Goal: Task Accomplishment & Management: Complete application form

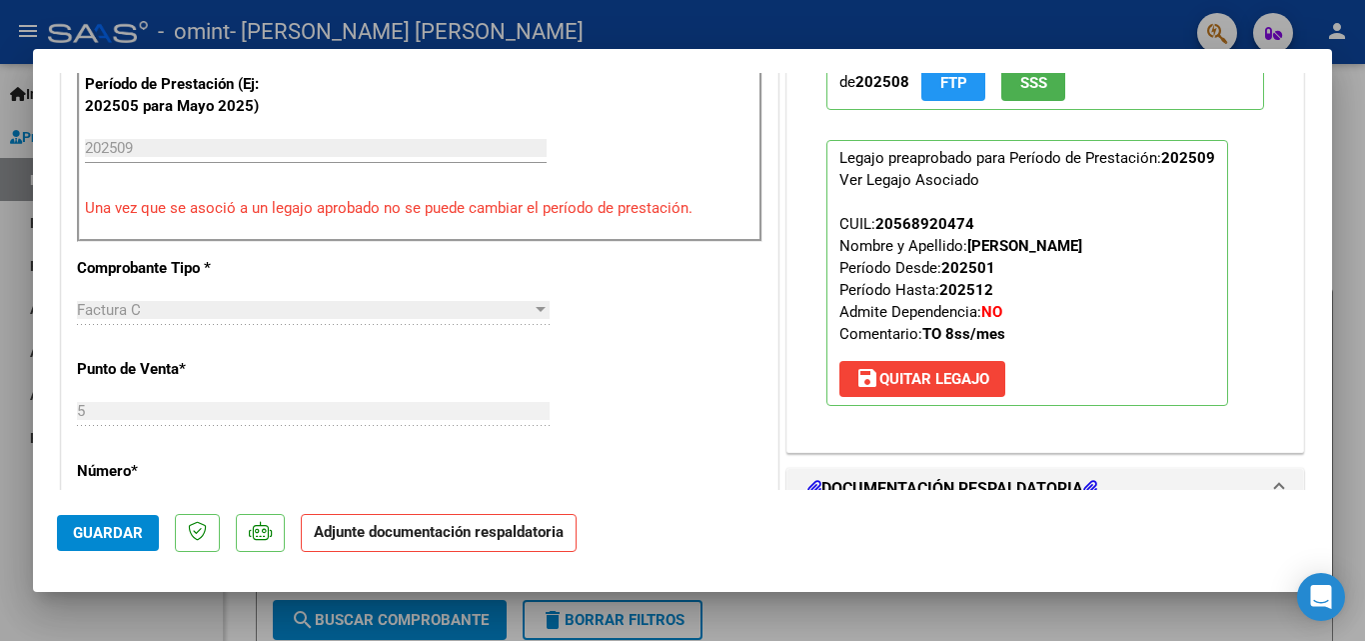
scroll to position [550, 0]
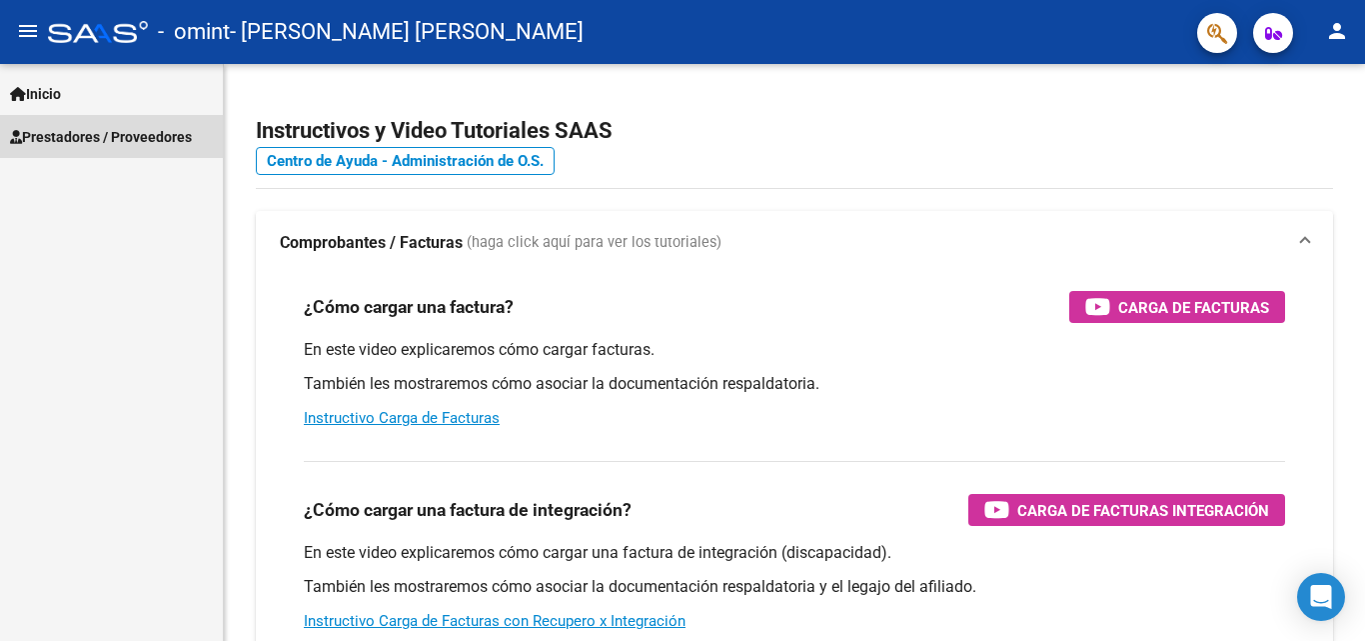
click at [147, 143] on span "Prestadores / Proveedores" at bounding box center [101, 137] width 182 height 22
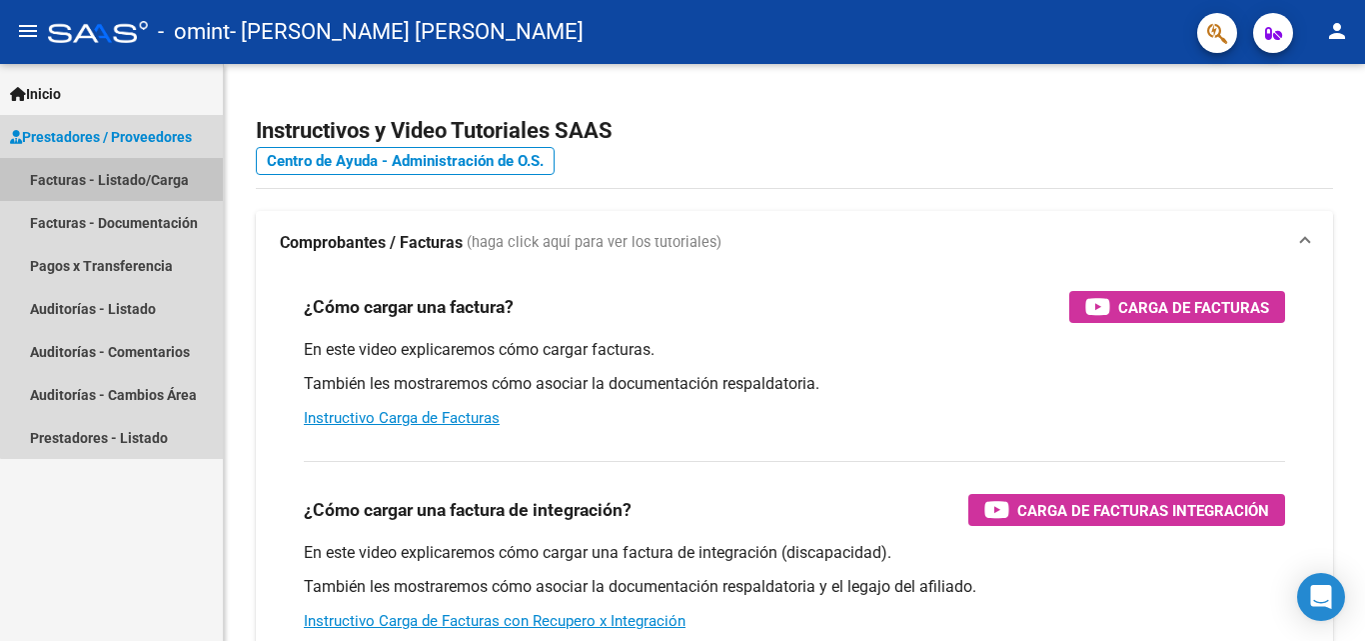
click at [143, 178] on link "Facturas - Listado/Carga" at bounding box center [111, 179] width 223 height 43
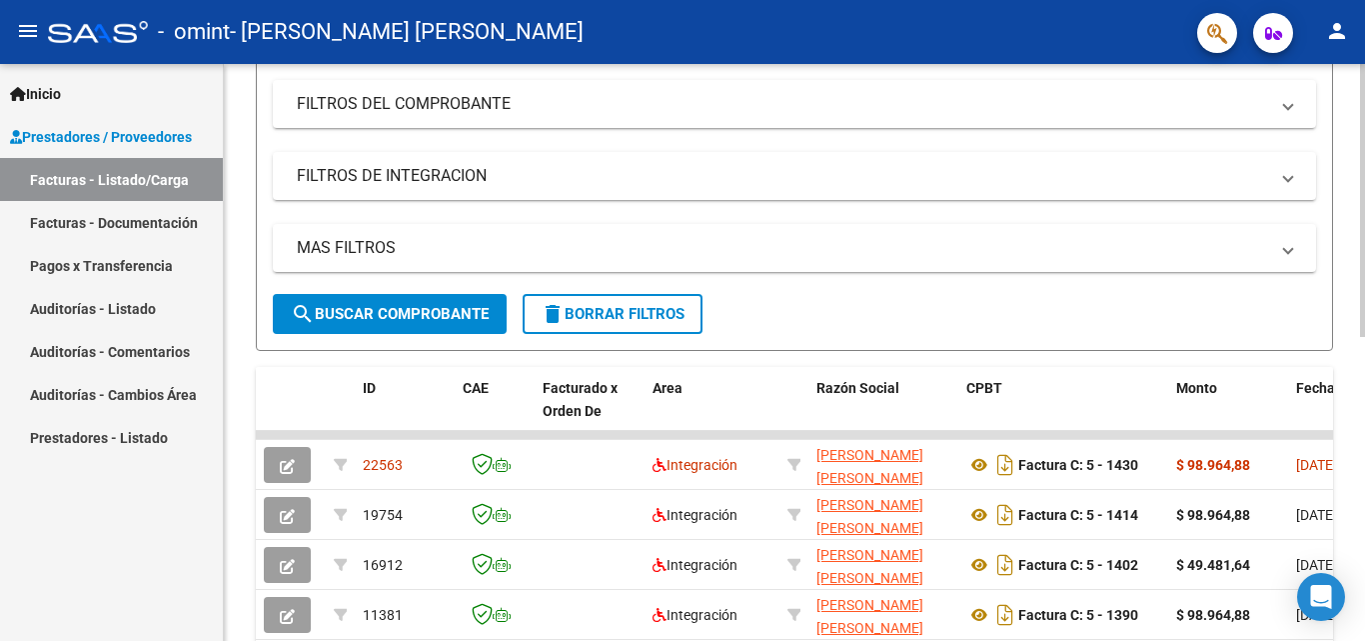
scroll to position [391, 0]
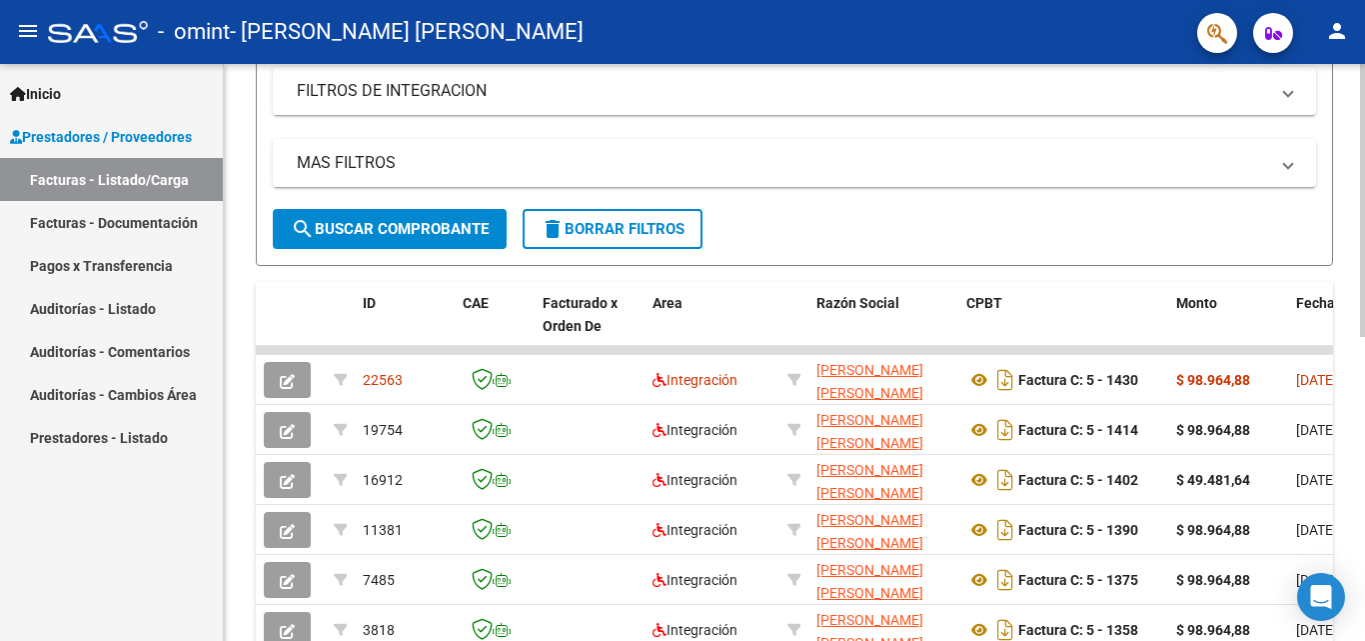
click at [1364, 358] on div at bounding box center [1362, 390] width 5 height 273
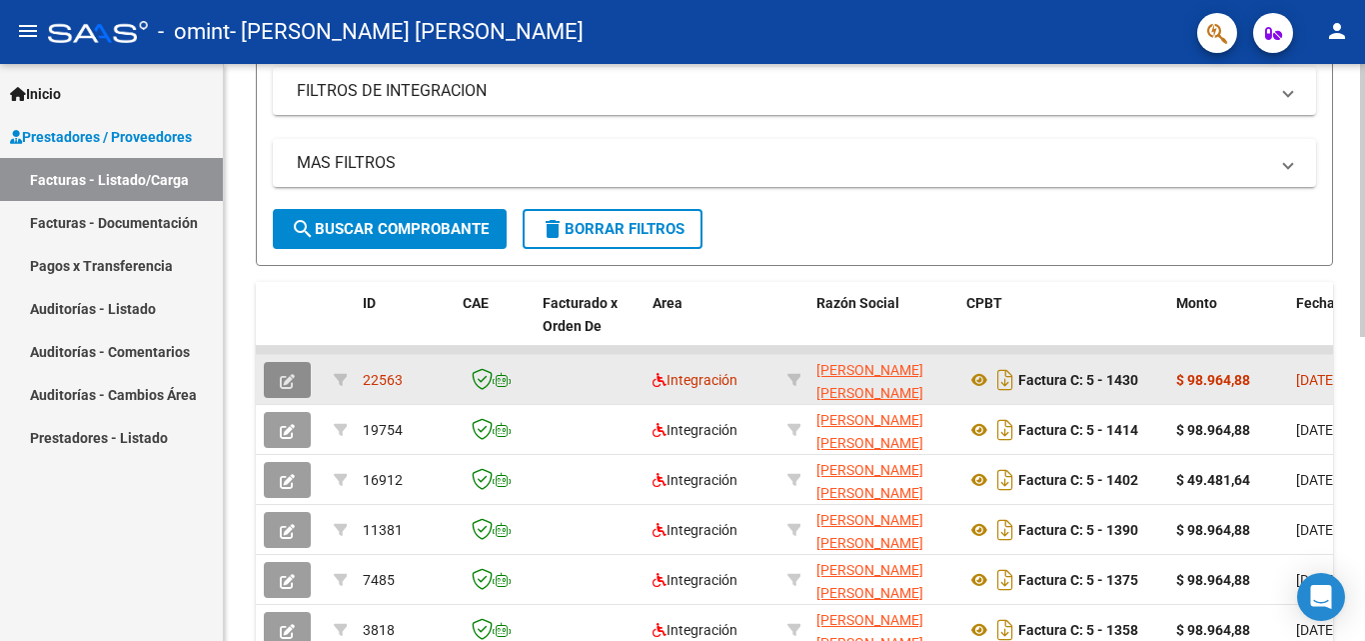
click at [296, 383] on button "button" at bounding box center [287, 380] width 47 height 36
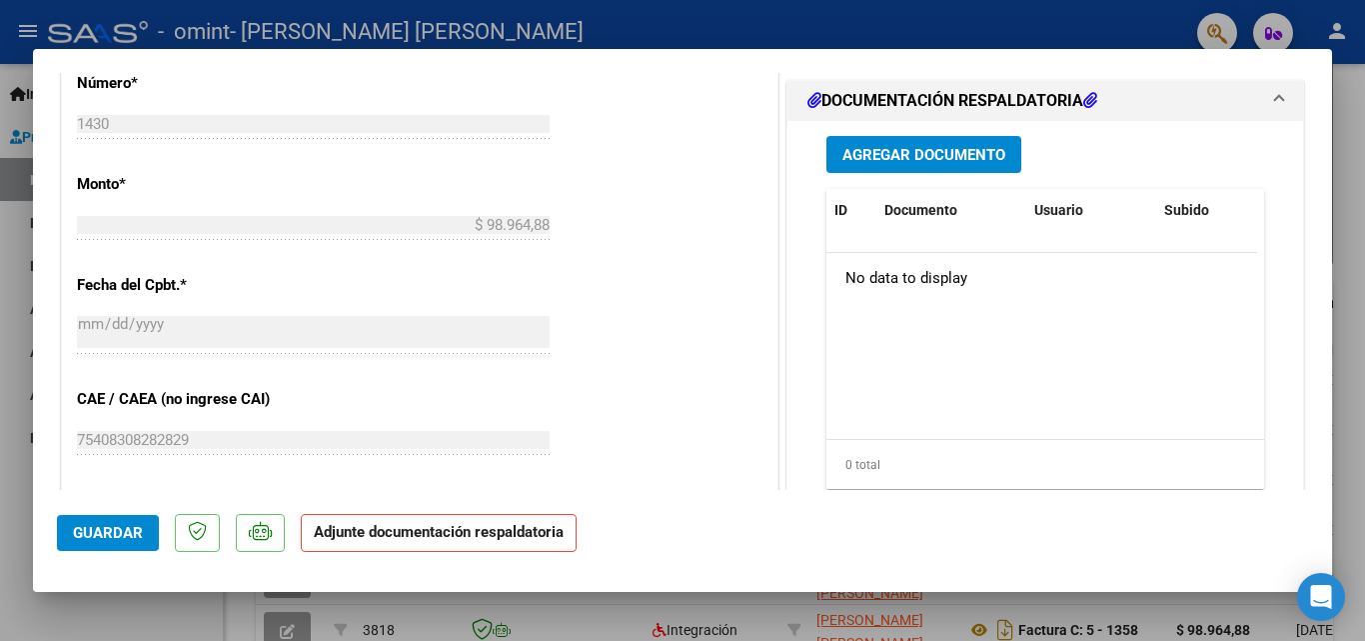
scroll to position [892, 0]
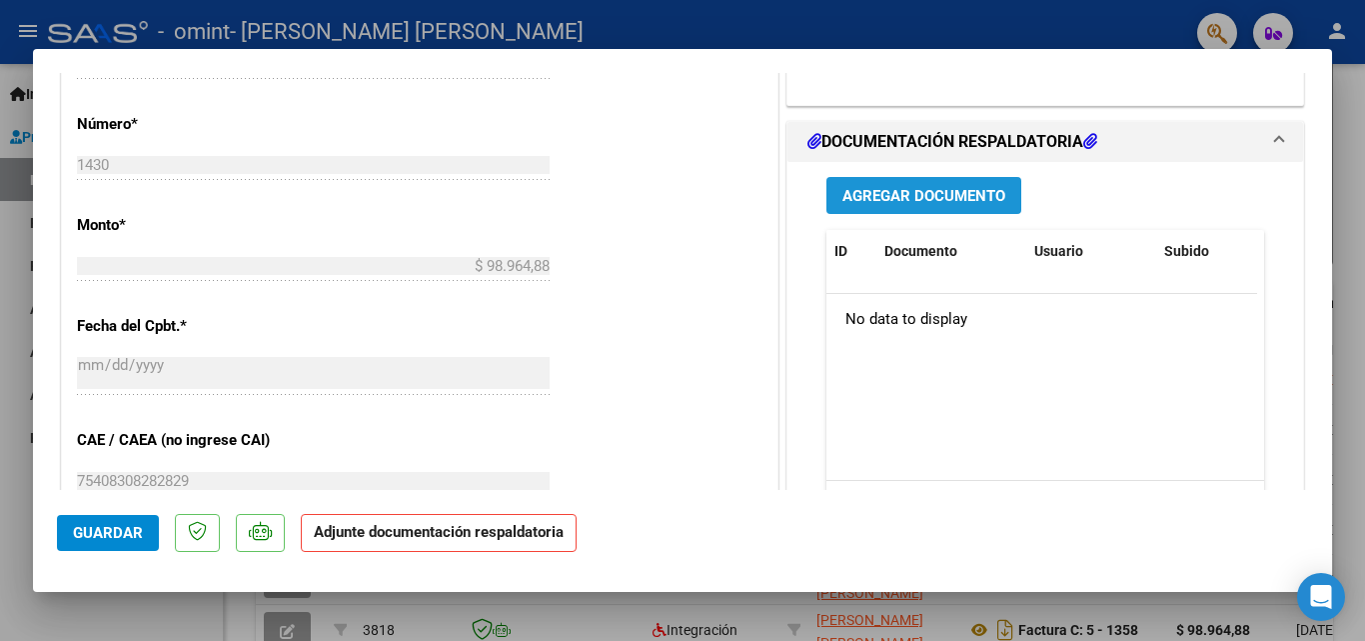
click at [939, 186] on span "Agregar Documento" at bounding box center [923, 195] width 163 height 18
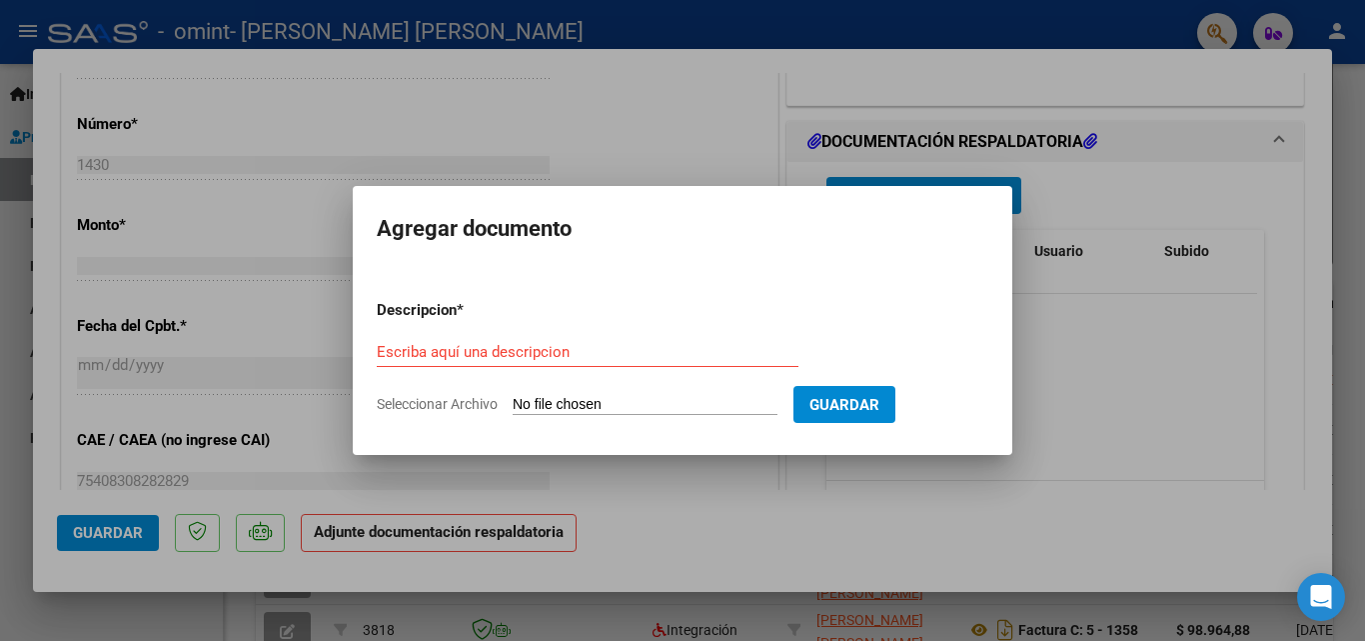
click at [560, 399] on input "Seleccionar Archivo" at bounding box center [645, 405] width 265 height 19
type input "C:\fakepath\[PERSON_NAME] 09.pdf"
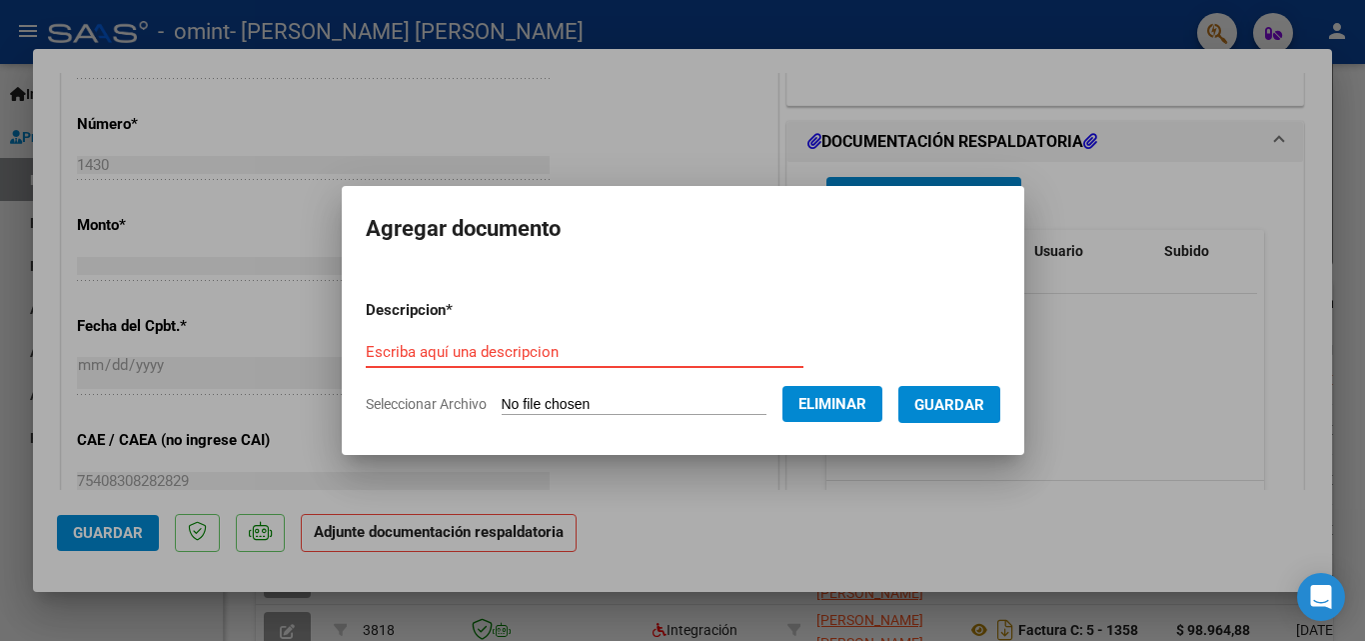
click at [460, 332] on form "Descripcion * Escriba aquí una descripcion Seleccionar Archivo Eliminar Guardar" at bounding box center [683, 357] width 635 height 146
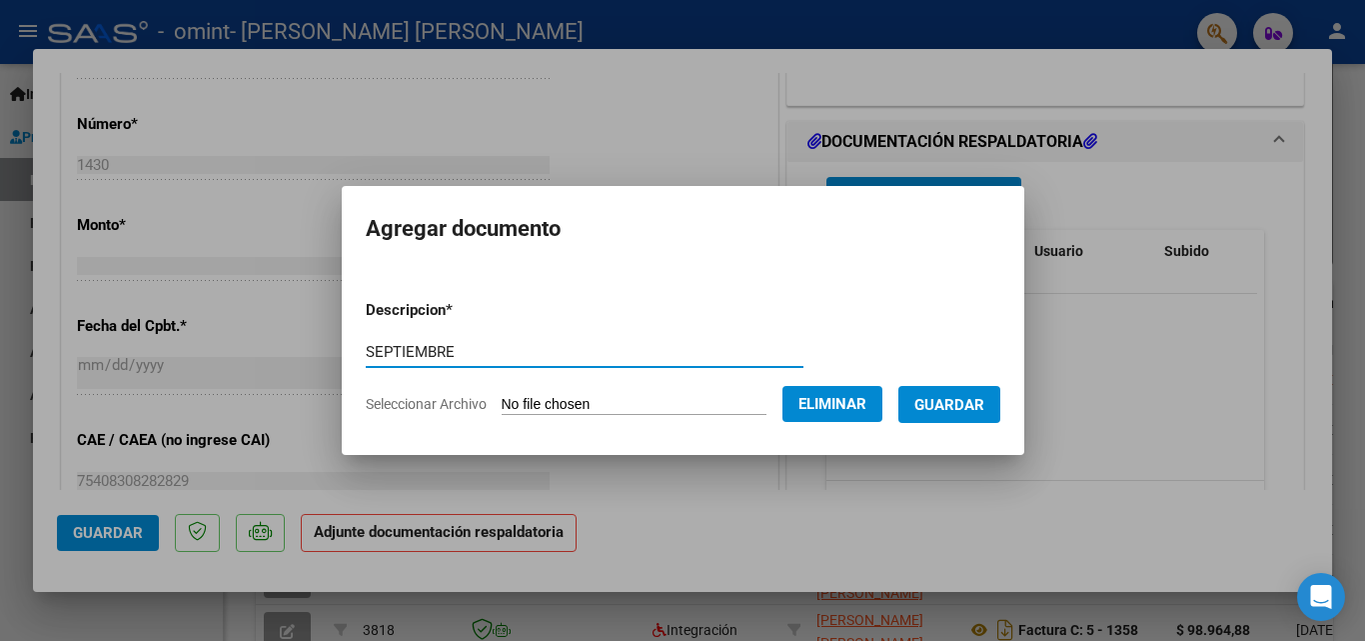
type input "SEPTIEMBRE"
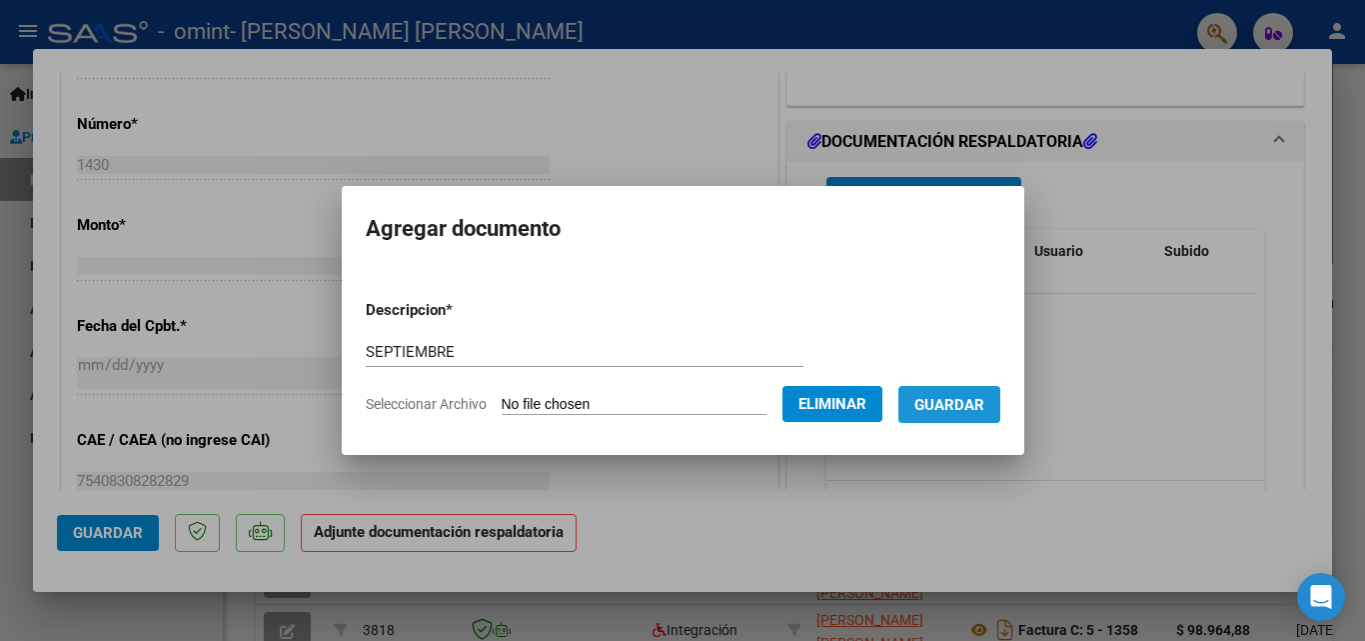
click at [960, 407] on span "Guardar" at bounding box center [949, 405] width 70 height 18
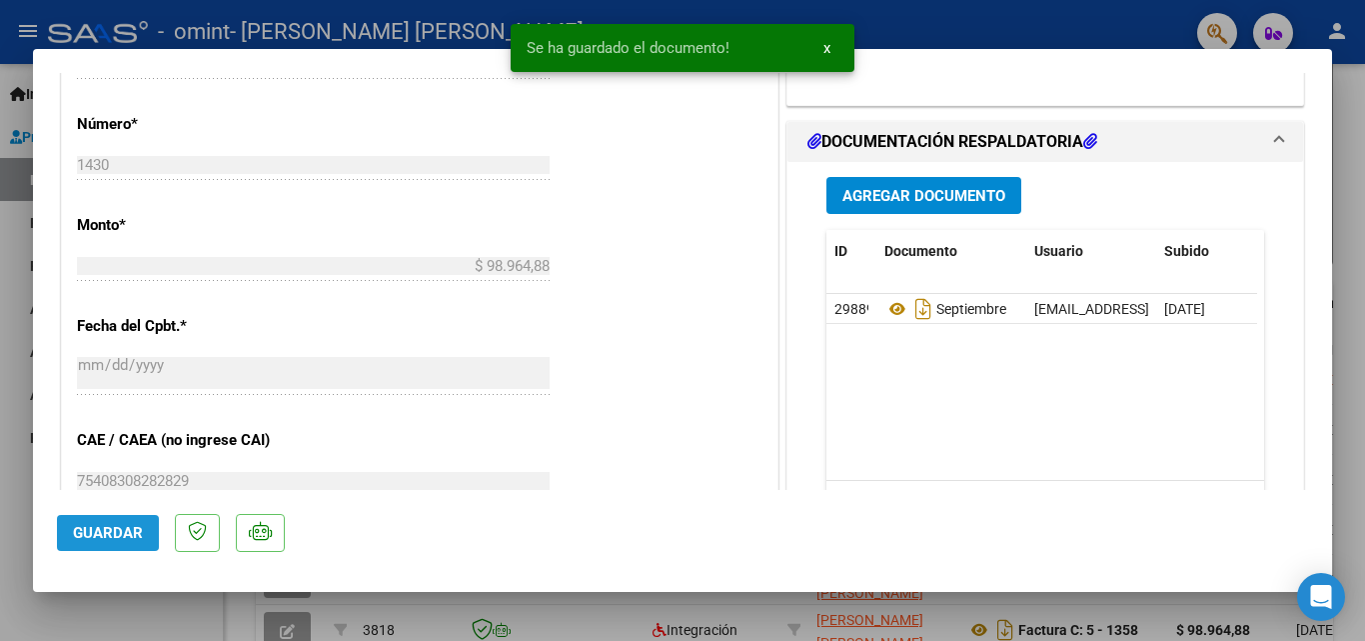
click at [94, 531] on span "Guardar" at bounding box center [108, 533] width 70 height 18
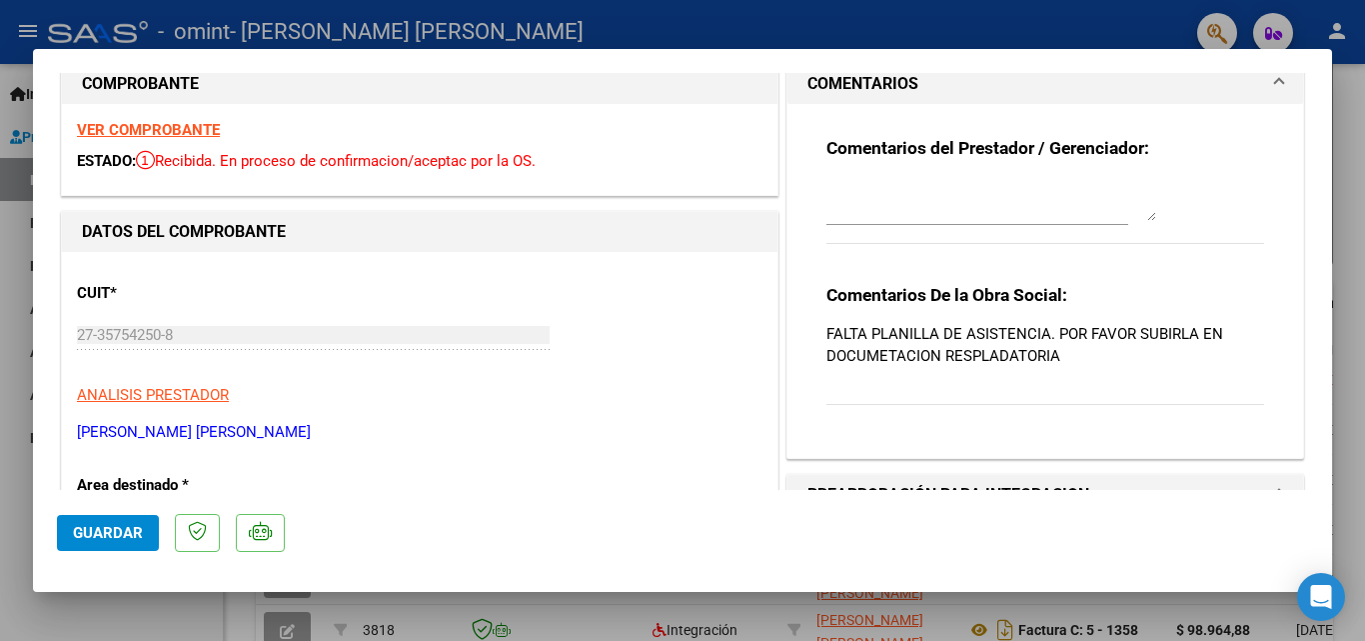
scroll to position [0, 0]
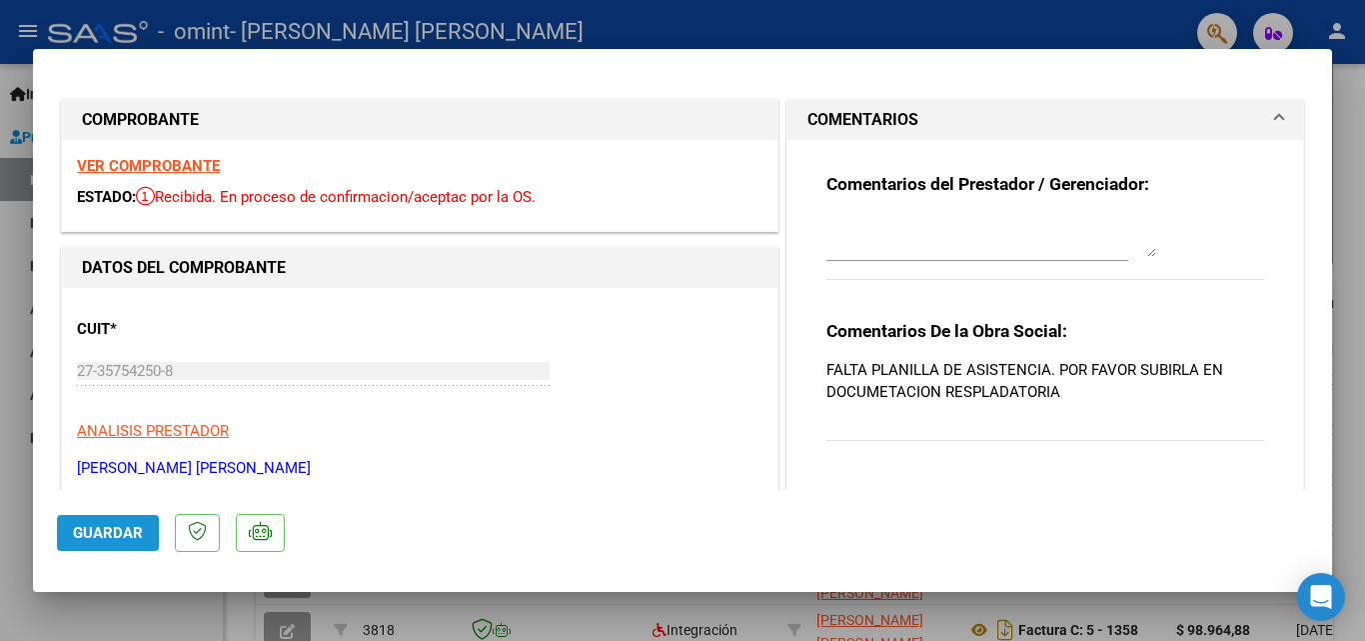
click at [109, 544] on button "Guardar" at bounding box center [108, 533] width 102 height 36
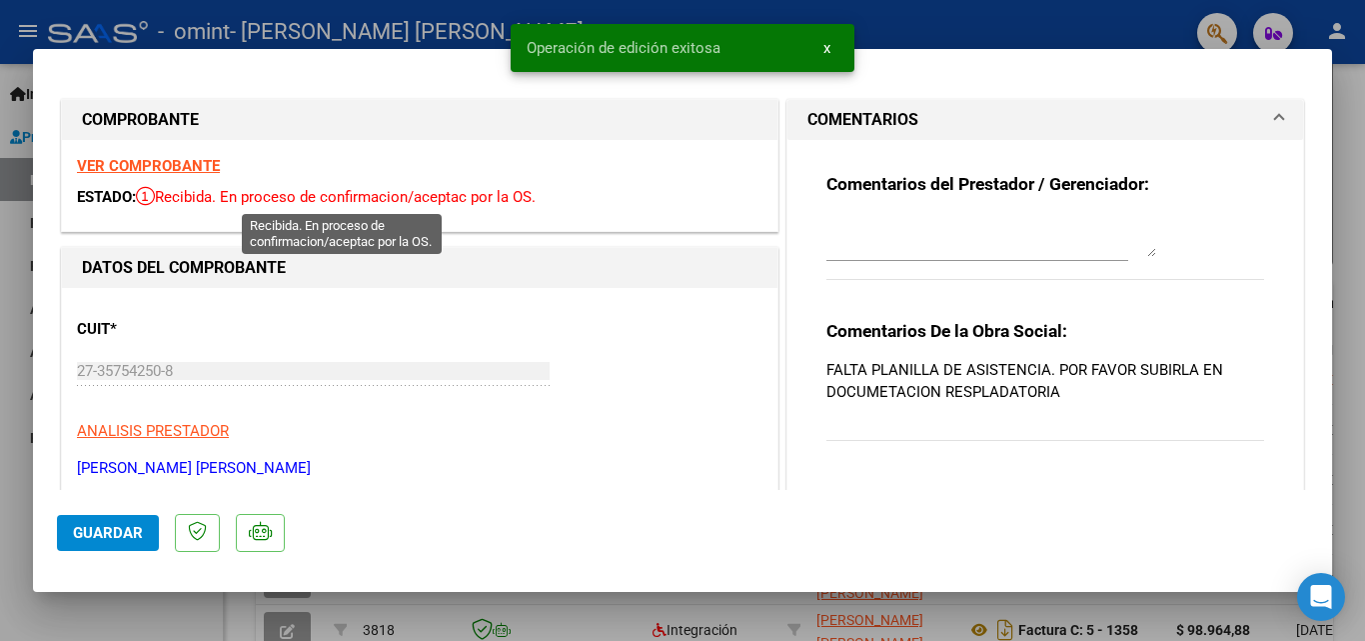
click at [453, 203] on span "Recibida. En proceso de confirmacion/aceptac por la OS." at bounding box center [336, 197] width 400 height 18
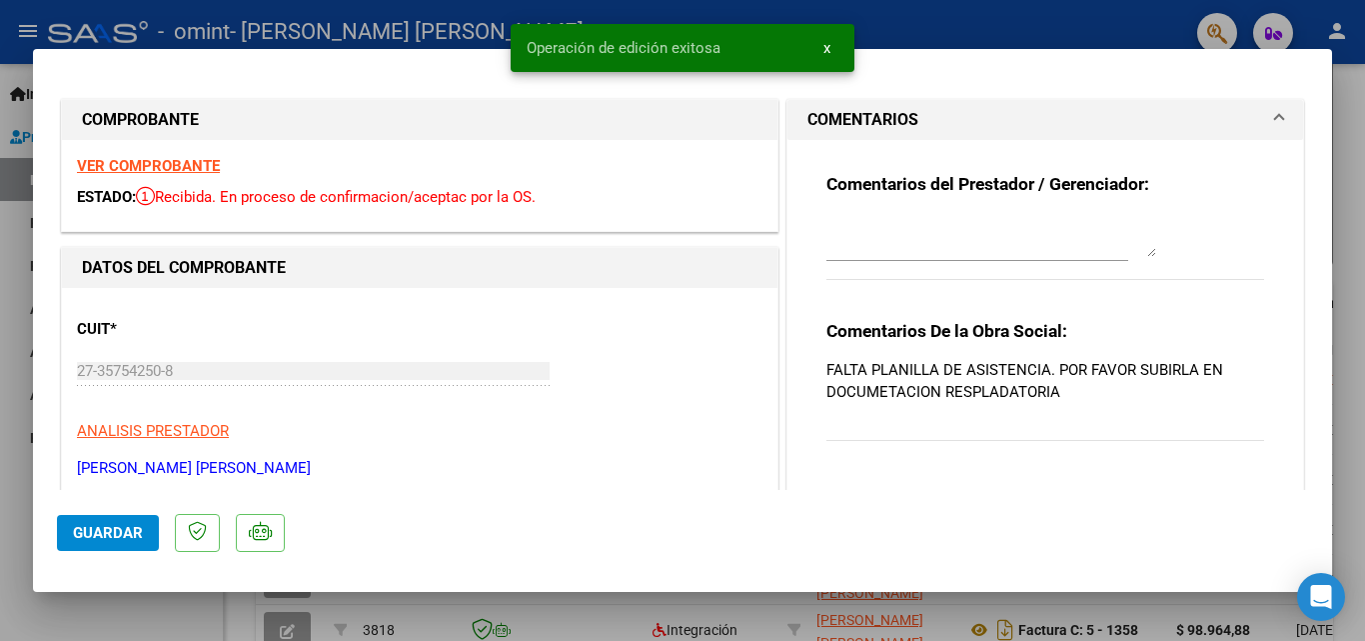
click at [824, 59] on button "x" at bounding box center [826, 48] width 39 height 36
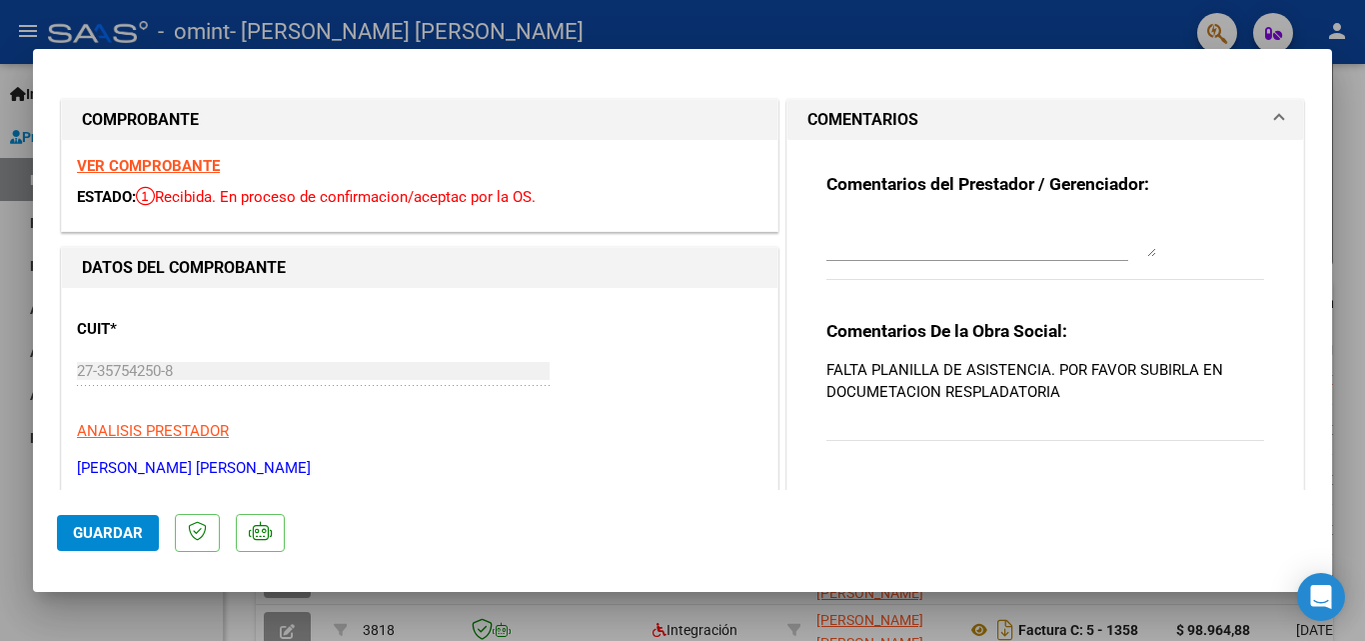
click at [1359, 219] on div at bounding box center [682, 320] width 1365 height 641
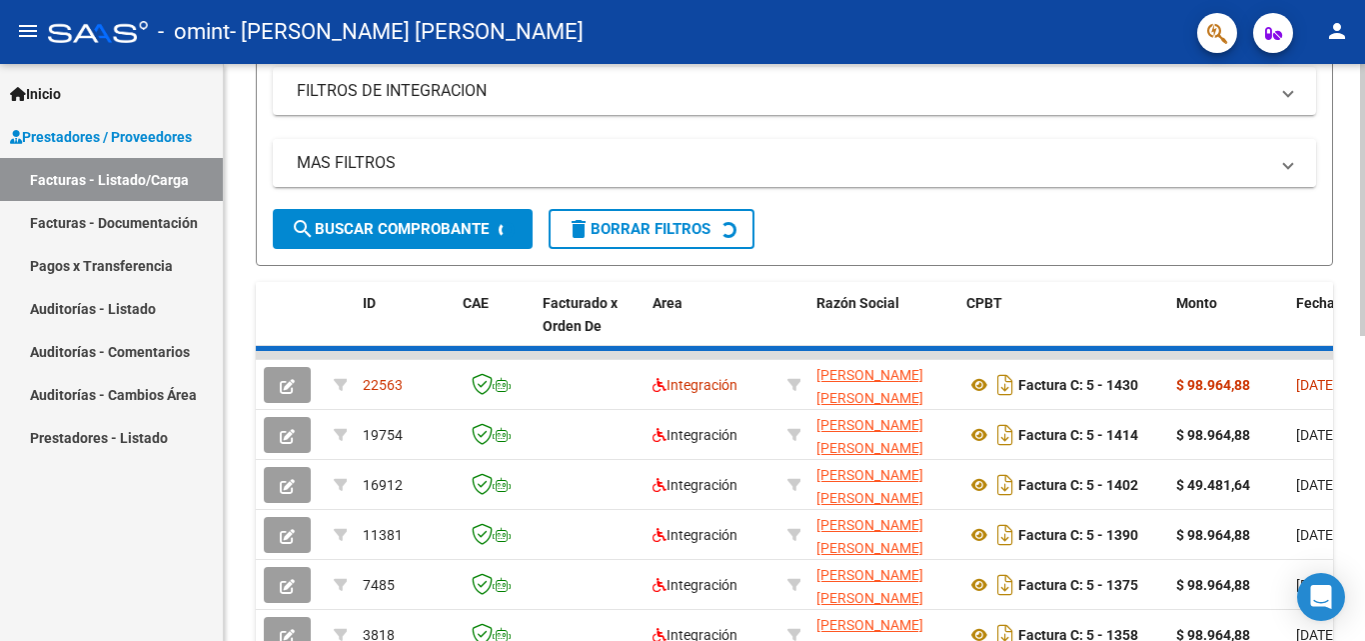
scroll to position [391, 0]
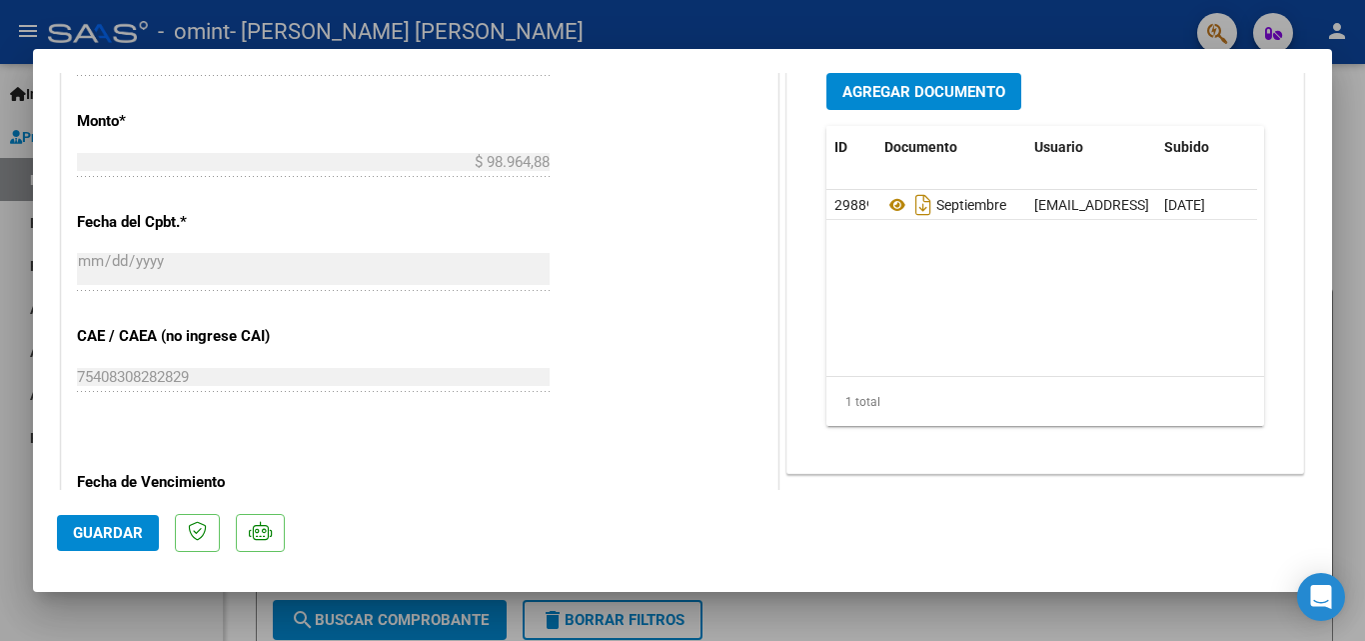
scroll to position [1000, 0]
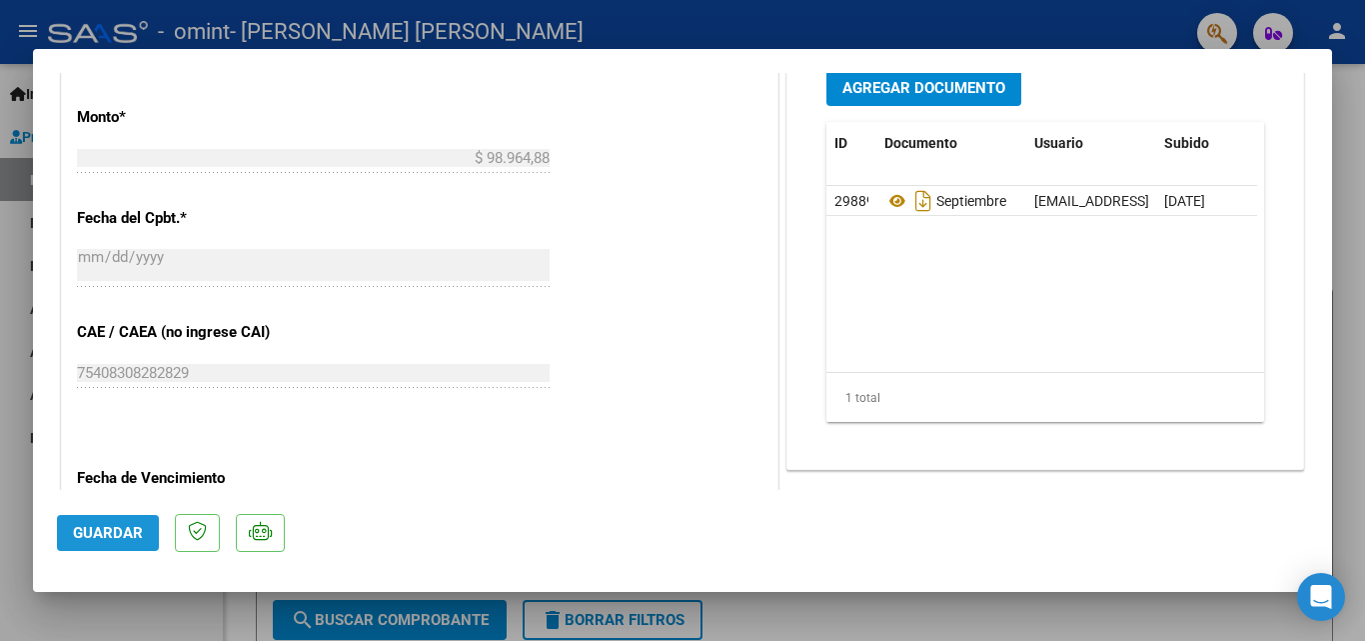
click at [85, 535] on span "Guardar" at bounding box center [108, 533] width 70 height 18
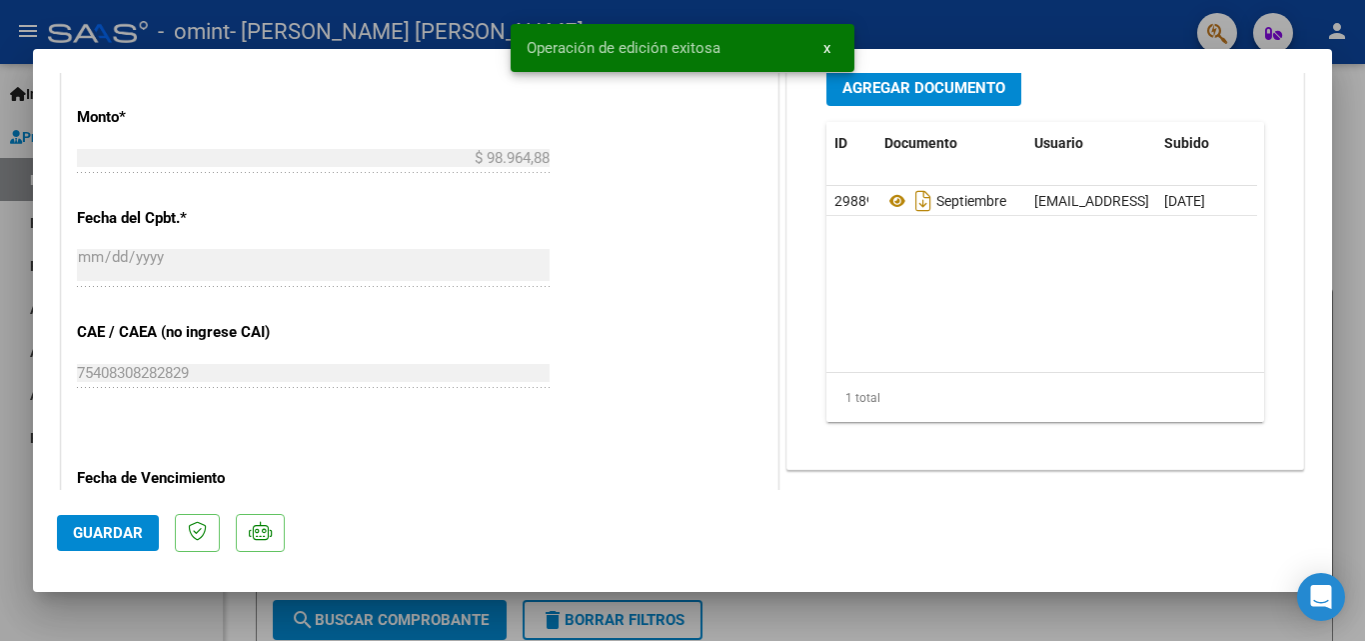
click at [827, 50] on span "x" at bounding box center [826, 48] width 7 height 18
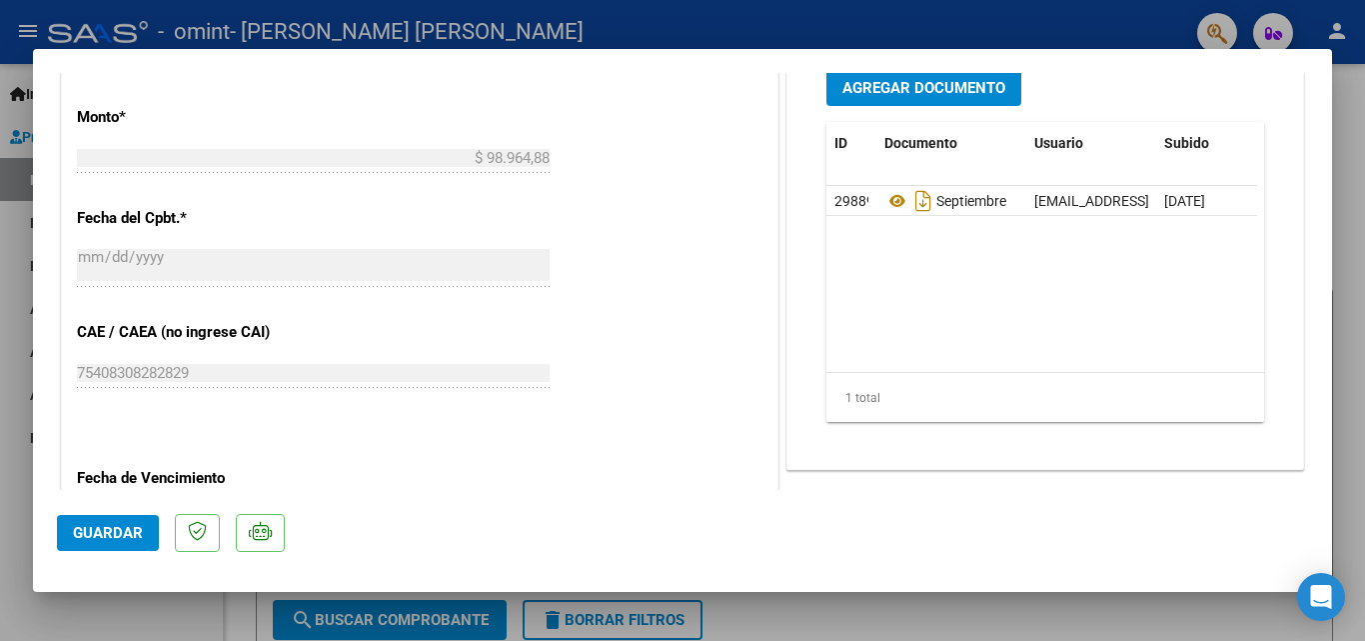
click at [1356, 223] on div at bounding box center [682, 320] width 1365 height 641
type input "$ 0,00"
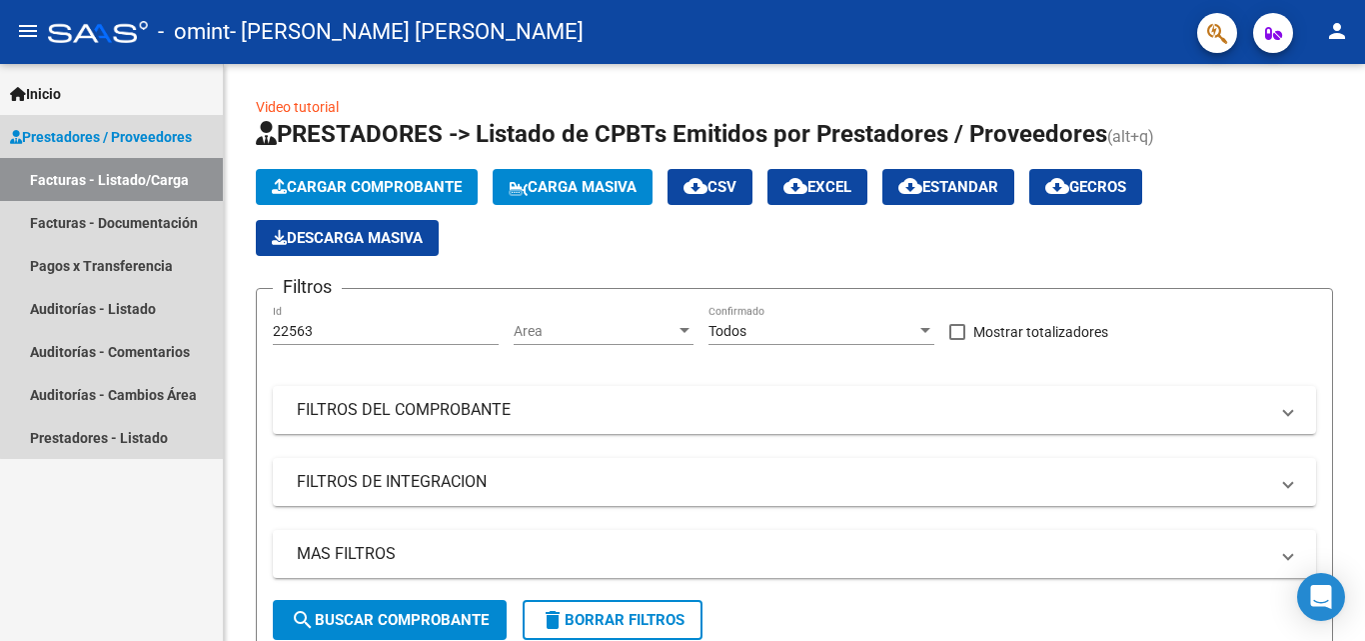
click at [132, 185] on link "Facturas - Listado/Carga" at bounding box center [111, 179] width 223 height 43
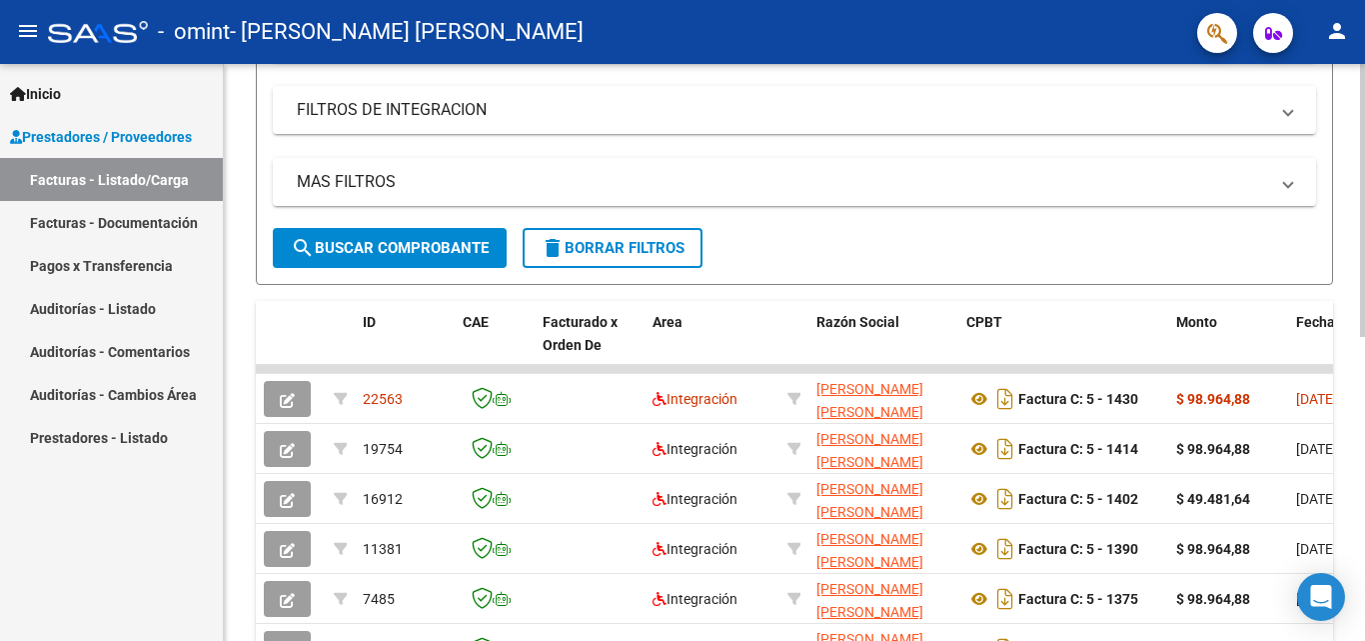
click at [1364, 290] on div at bounding box center [1362, 381] width 5 height 273
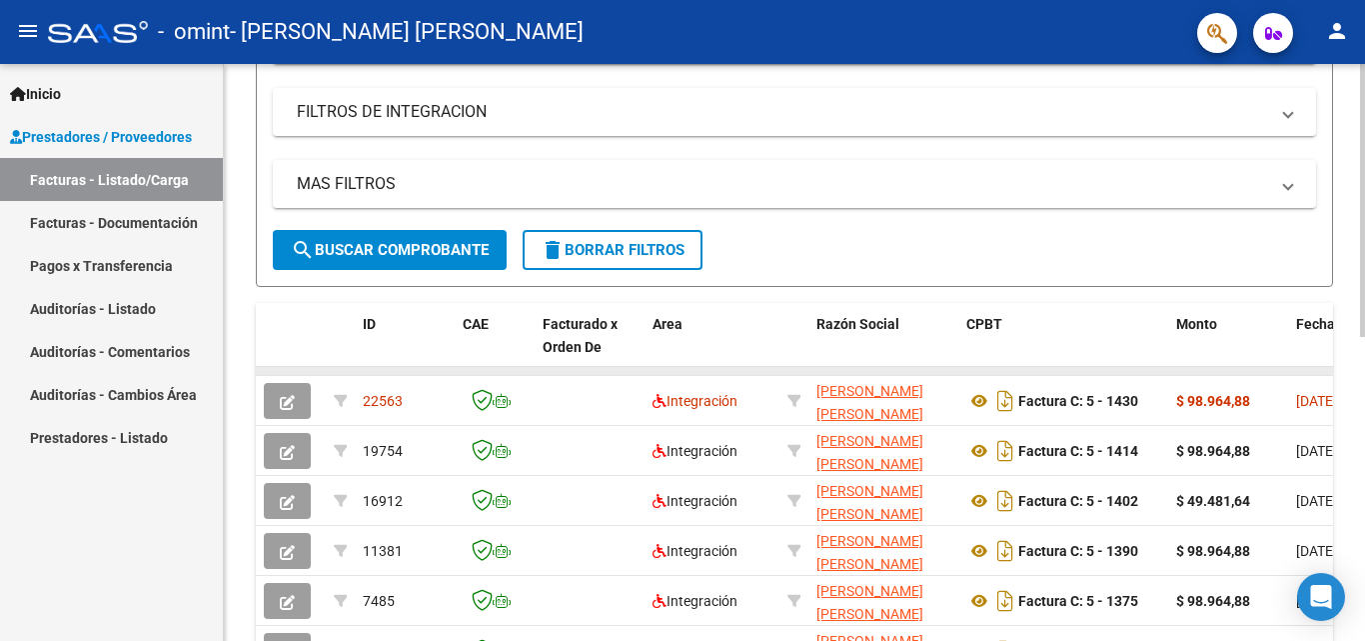
drag, startPoint x: 577, startPoint y: 373, endPoint x: 743, endPoint y: 374, distance: 165.9
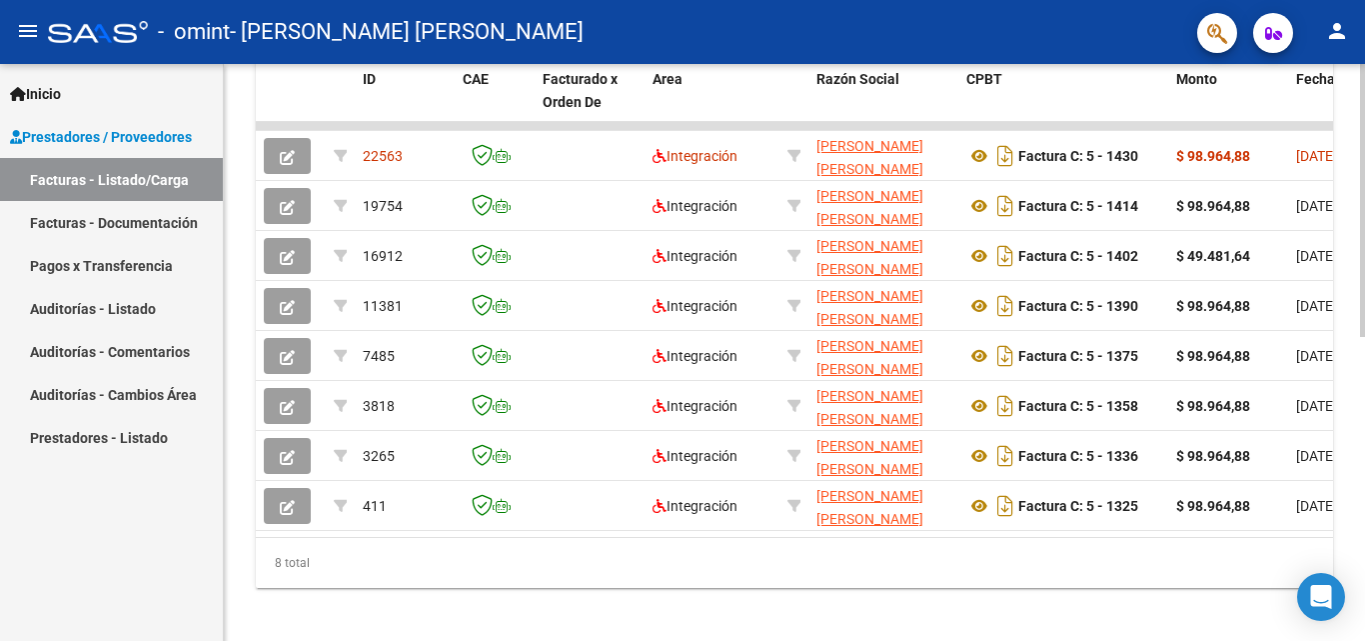
scroll to position [642, 0]
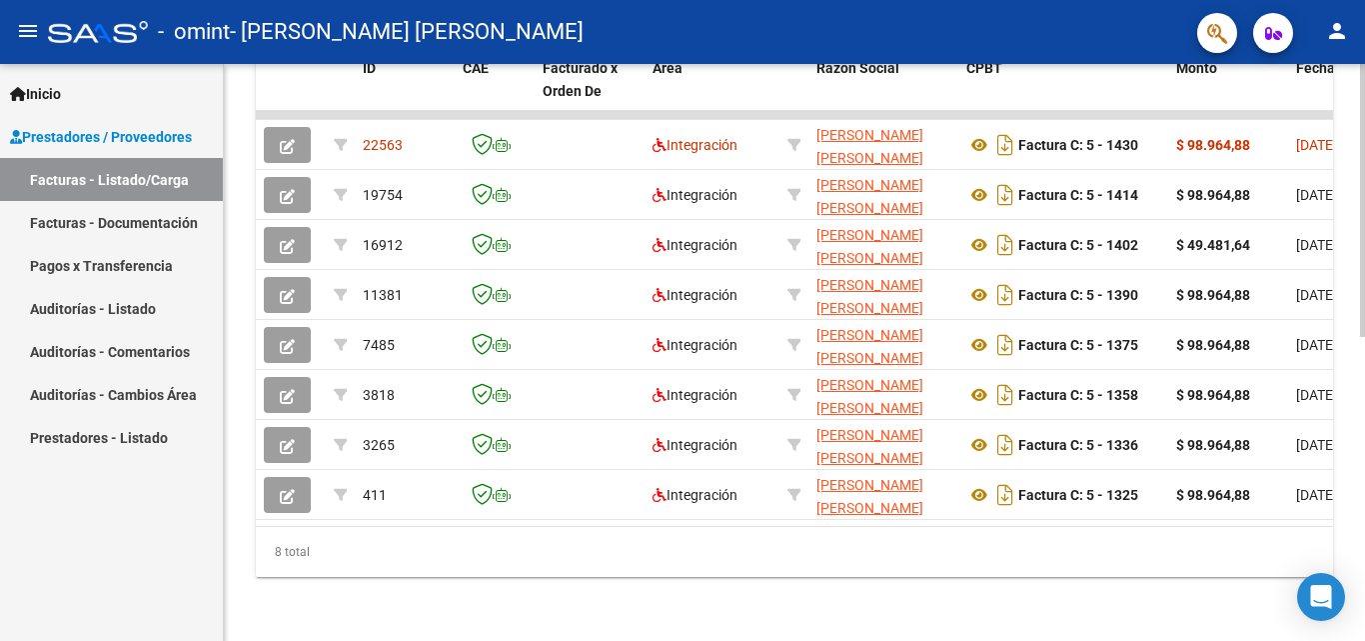
click at [1364, 436] on div at bounding box center [1362, 504] width 5 height 273
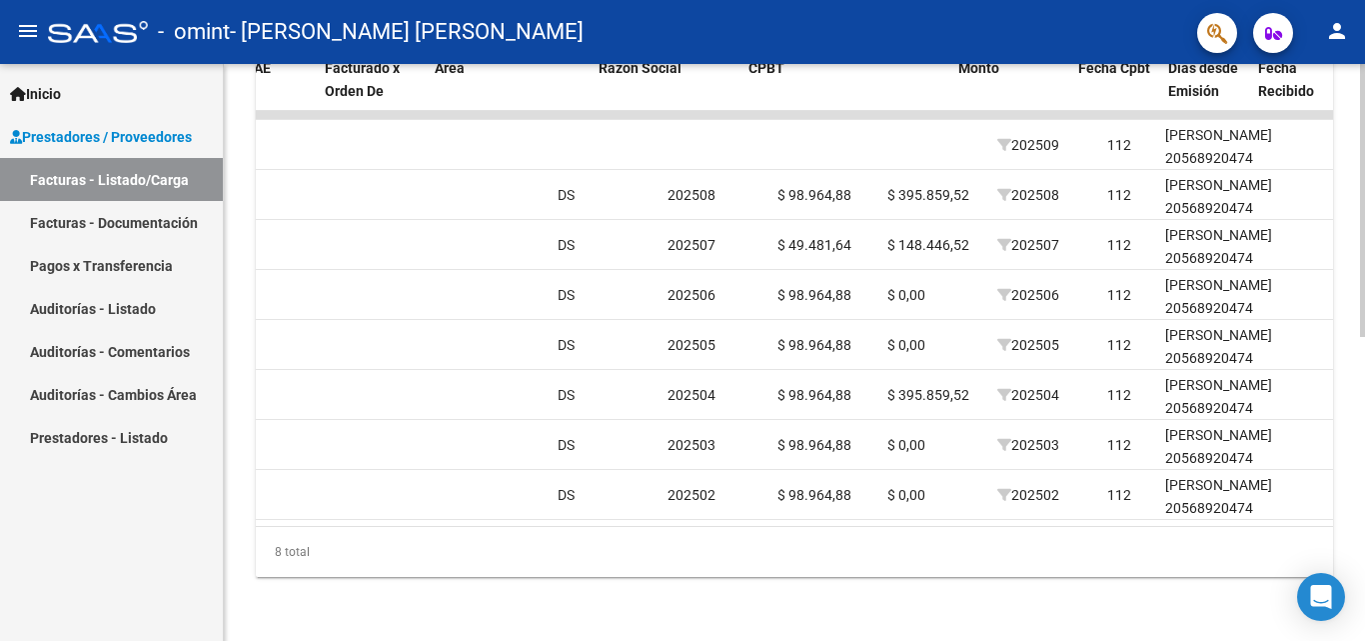
scroll to position [0, 0]
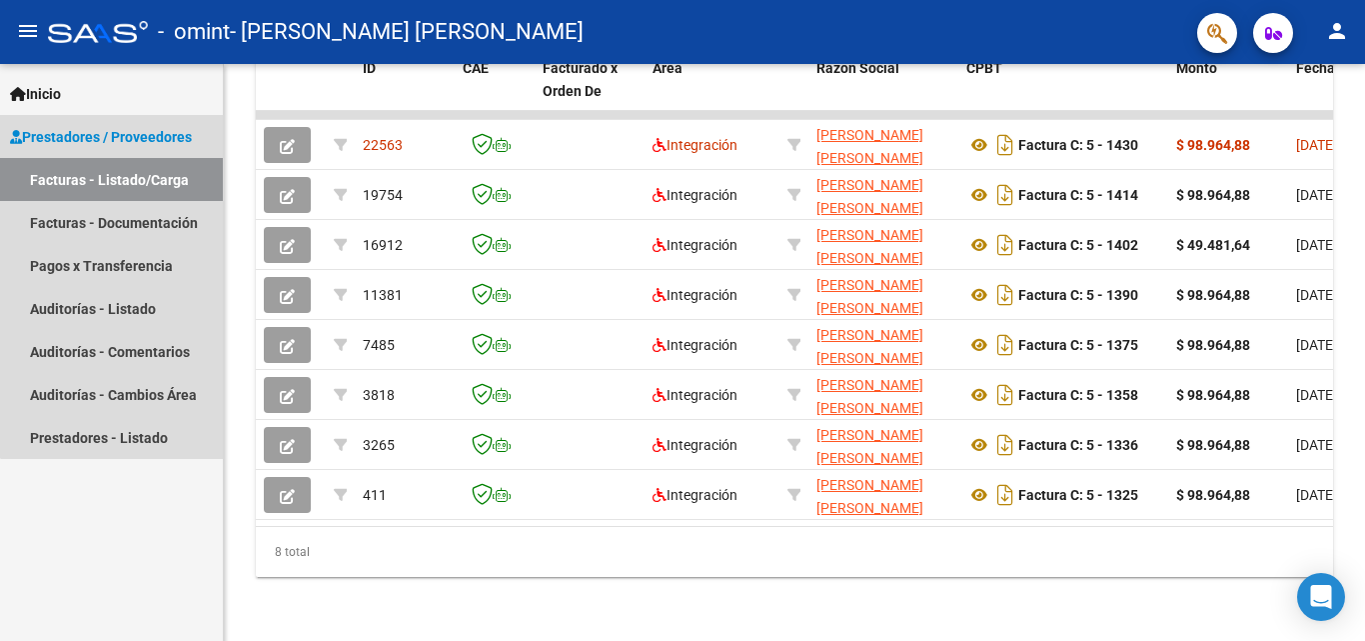
click at [157, 174] on link "Facturas - Listado/Carga" at bounding box center [111, 179] width 223 height 43
click at [117, 216] on link "Facturas - Documentación" at bounding box center [111, 222] width 223 height 43
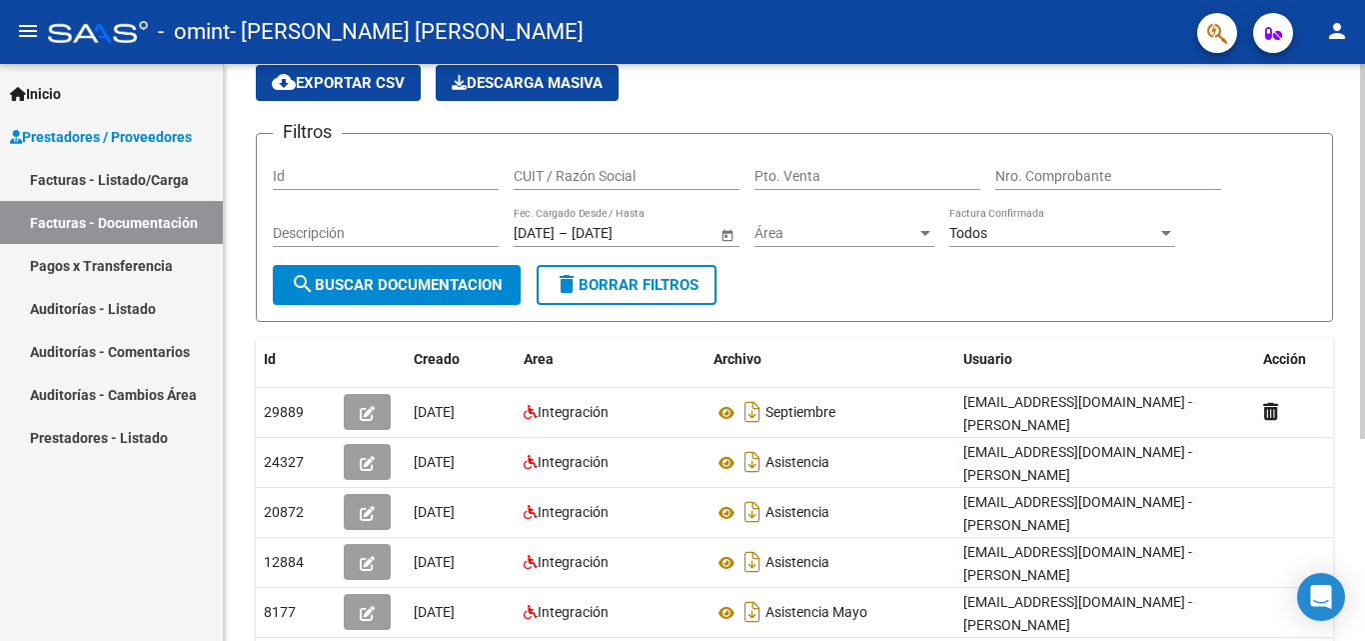
scroll to position [83, 0]
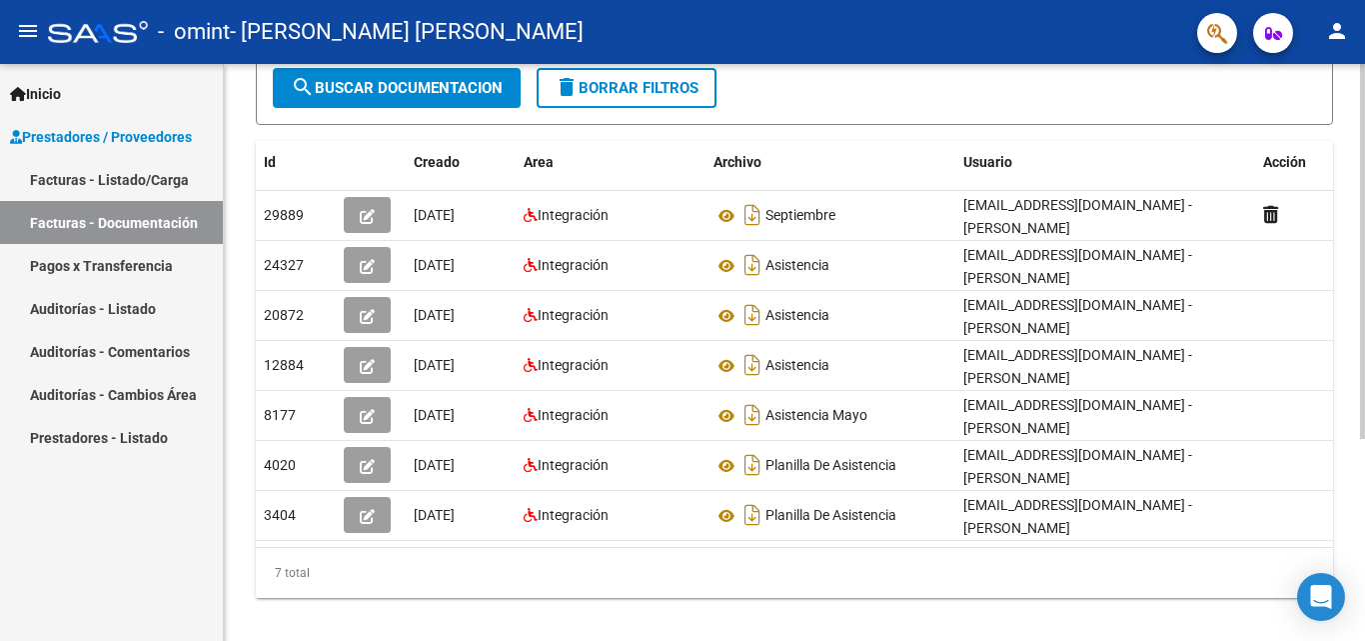
click at [1364, 369] on div at bounding box center [1362, 439] width 5 height 375
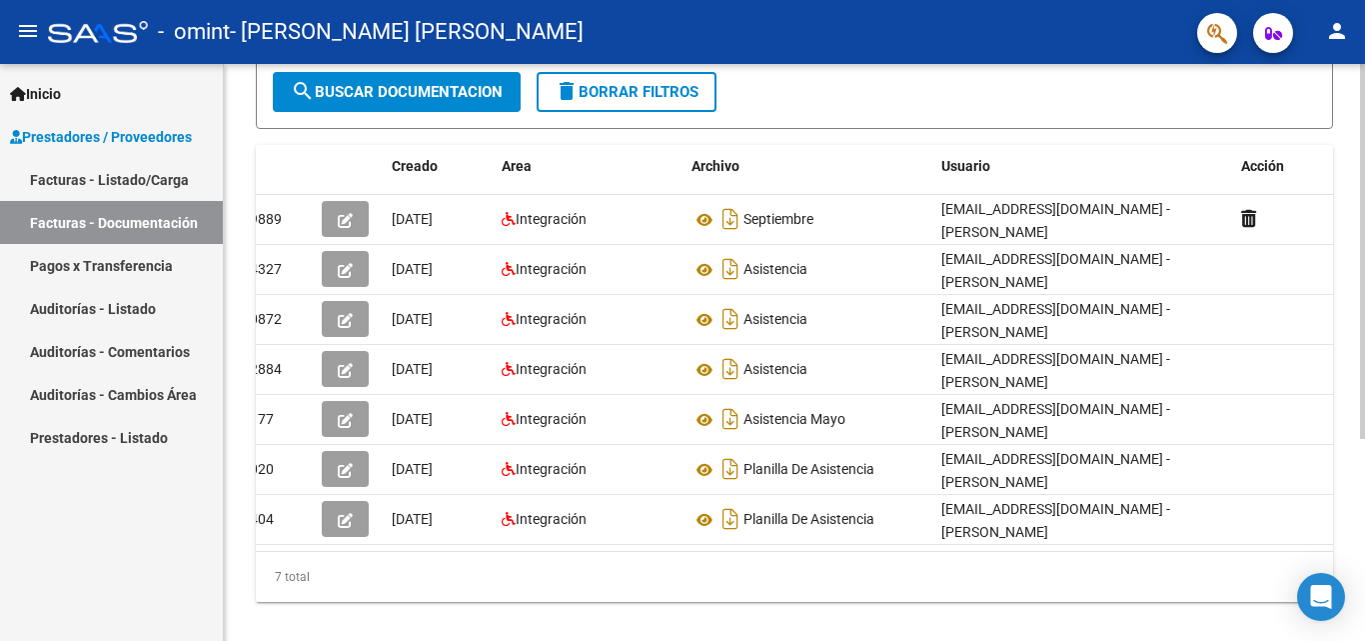
scroll to position [0, 0]
